Goal: Transaction & Acquisition: Purchase product/service

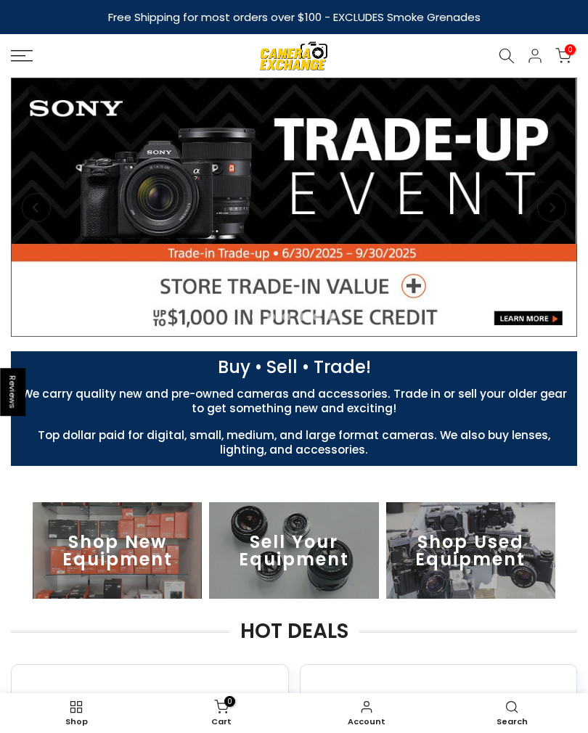
click at [28, 59] on icon at bounding box center [22, 56] width 22 height 12
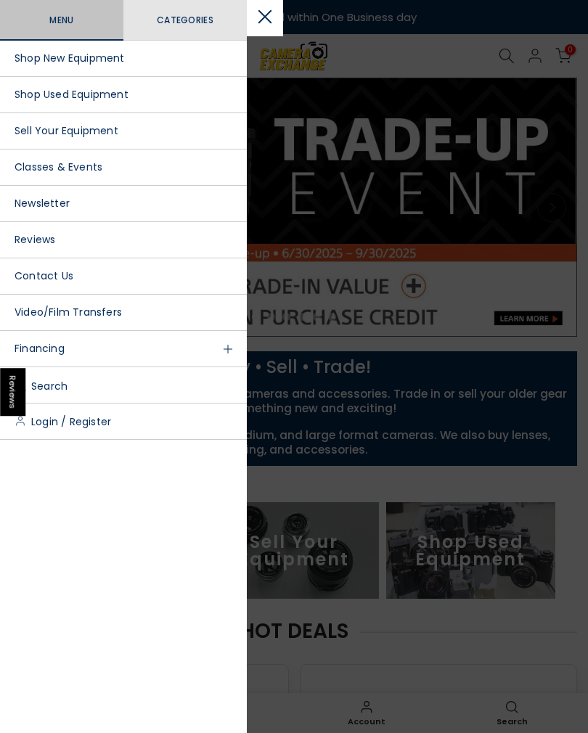
click at [33, 62] on link "Shop New Equipment" at bounding box center [123, 59] width 247 height 36
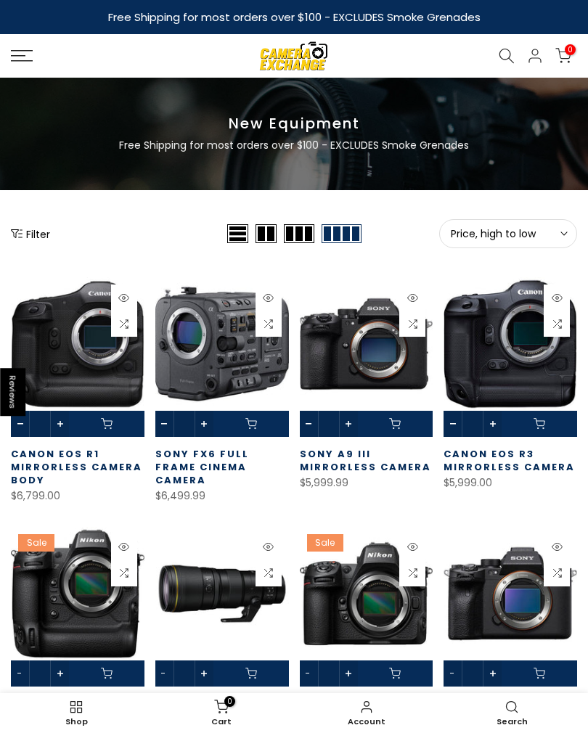
click at [36, 241] on button "Filter" at bounding box center [30, 233] width 39 height 15
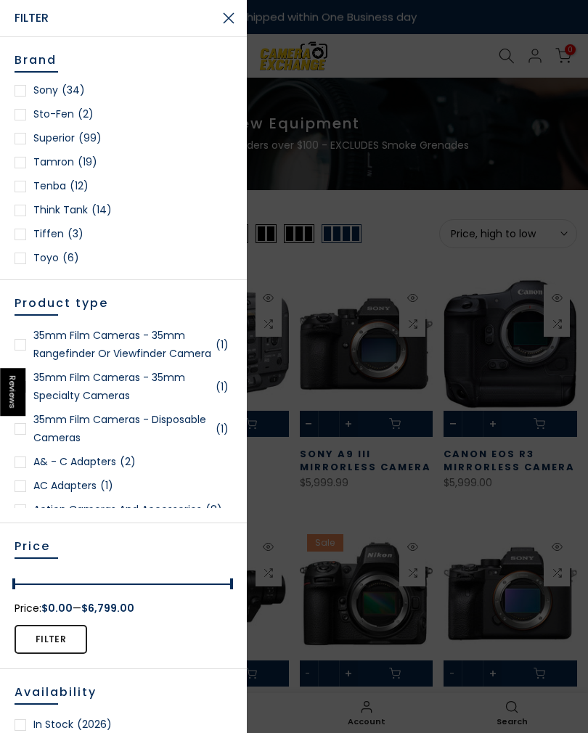
scroll to position [2081, 0]
click at [44, 151] on link "Tamron (19)" at bounding box center [124, 160] width 218 height 18
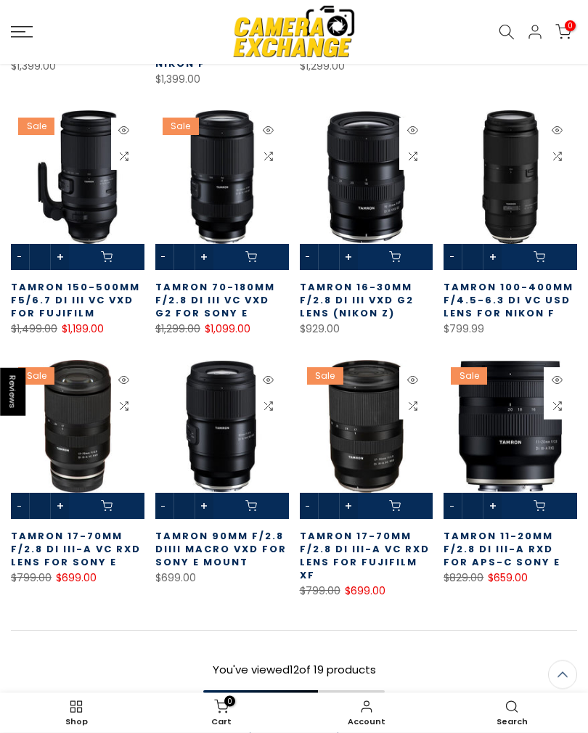
scroll to position [498, 0]
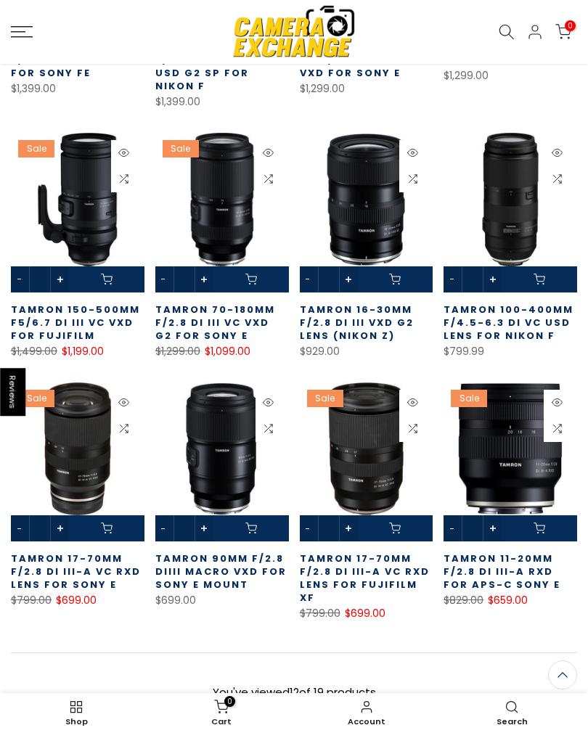
click at [358, 218] on link at bounding box center [366, 213] width 133 height 160
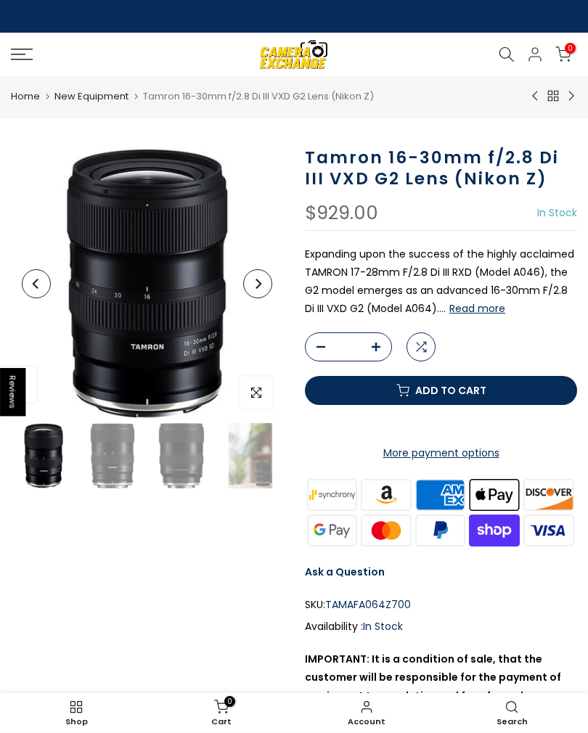
click at [482, 308] on button "Read more" at bounding box center [477, 308] width 56 height 13
